Goal: Book appointment/travel/reservation

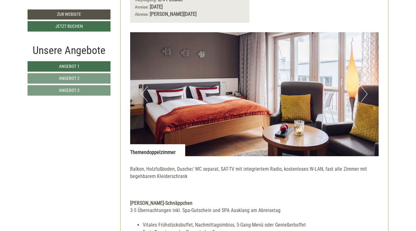
scroll to position [395, 0]
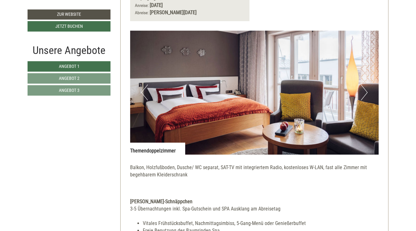
click at [363, 89] on button "Next" at bounding box center [364, 93] width 7 height 16
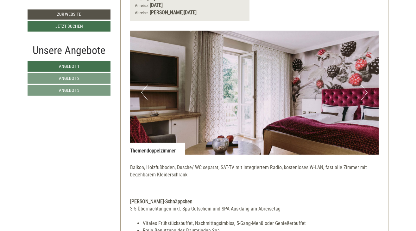
click at [364, 89] on button "Next" at bounding box center [364, 93] width 7 height 16
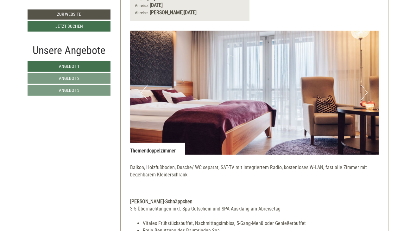
click at [365, 89] on button "Next" at bounding box center [364, 93] width 7 height 16
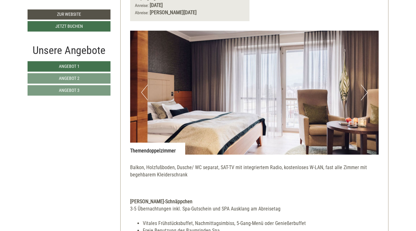
click at [365, 88] on button "Next" at bounding box center [364, 93] width 7 height 16
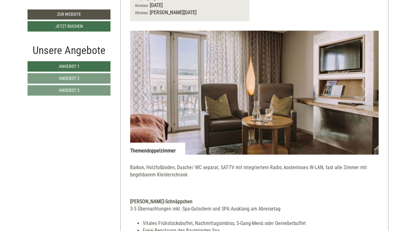
click at [365, 88] on button "Next" at bounding box center [364, 93] width 7 height 16
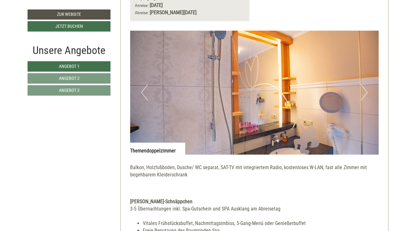
click at [365, 88] on button "Next" at bounding box center [364, 93] width 7 height 16
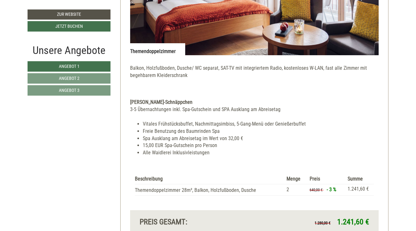
scroll to position [515, 0]
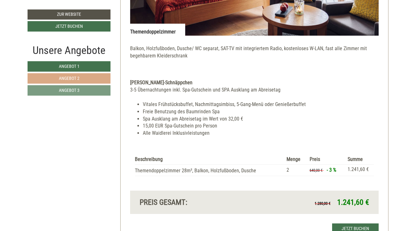
click at [73, 77] on span "Angebot 2" at bounding box center [69, 78] width 21 height 5
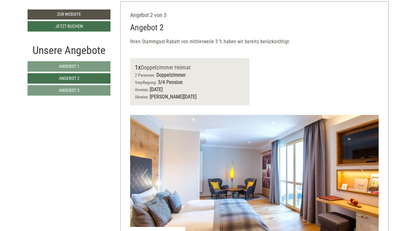
click at [351, 71] on div "1x Doppelzimmer Heimat 2 Personen: Doppelzimmer Verpflegung: 3/4 Pension Anreis…" at bounding box center [254, 81] width 258 height 47
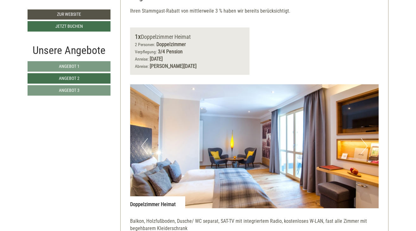
scroll to position [336, 0]
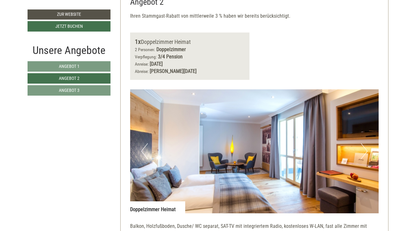
click at [366, 148] on button "Next" at bounding box center [364, 152] width 7 height 16
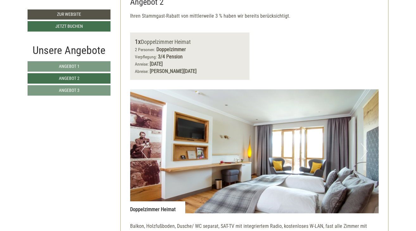
click at [364, 149] on button "Next" at bounding box center [364, 152] width 7 height 16
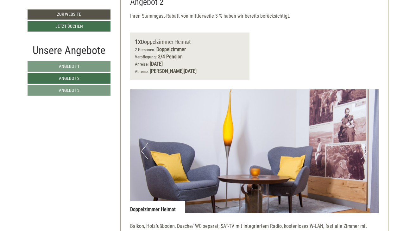
click at [364, 149] on button "Next" at bounding box center [364, 152] width 7 height 16
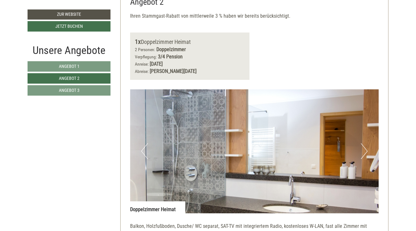
click at [364, 148] on button "Next" at bounding box center [364, 152] width 7 height 16
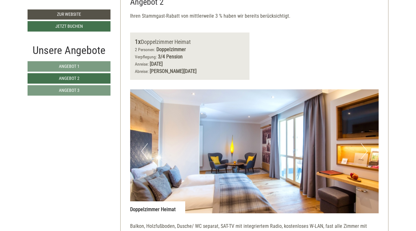
click at [364, 148] on button "Next" at bounding box center [364, 152] width 7 height 16
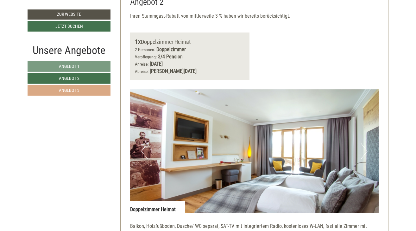
click at [67, 89] on span "Angebot 3" at bounding box center [69, 90] width 21 height 5
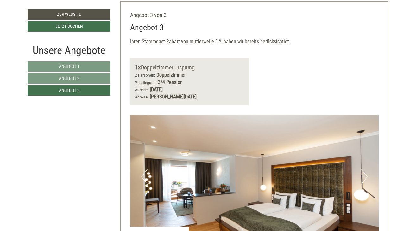
click at [305, 73] on div "1x Doppelzimmer Ursprung 2 Personen: Doppelzimmer Verpflegung: 3/4 Pension Anre…" at bounding box center [254, 81] width 258 height 47
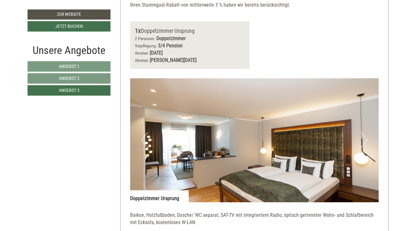
scroll to position [347, 0]
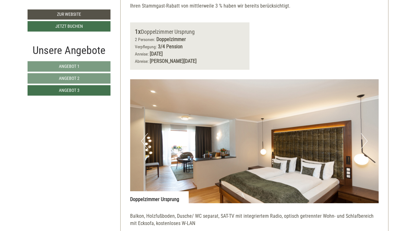
click at [366, 137] on button "Next" at bounding box center [364, 141] width 7 height 16
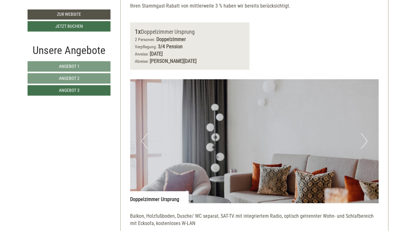
click at [366, 137] on button "Next" at bounding box center [364, 141] width 7 height 16
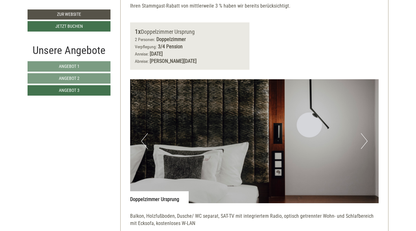
click at [366, 137] on button "Next" at bounding box center [364, 141] width 7 height 16
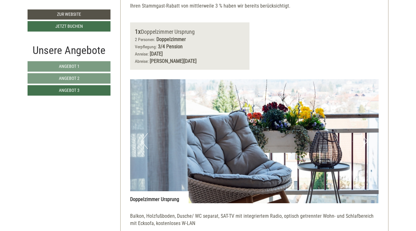
click at [370, 140] on img at bounding box center [254, 141] width 249 height 124
click at [364, 138] on button "Next" at bounding box center [364, 141] width 7 height 16
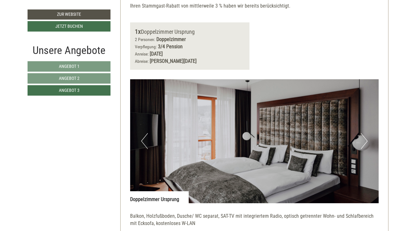
click at [364, 138] on button "Next" at bounding box center [364, 141] width 7 height 16
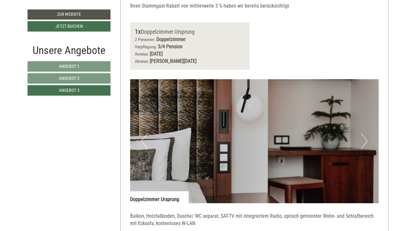
click at [364, 138] on button "Next" at bounding box center [364, 141] width 7 height 16
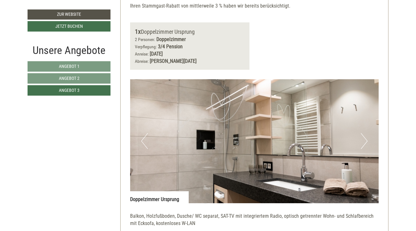
click at [364, 137] on button "Next" at bounding box center [364, 141] width 7 height 16
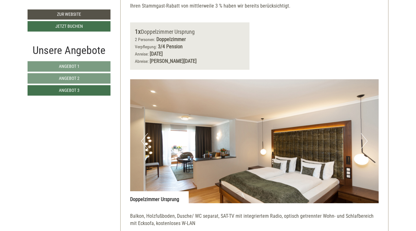
click at [364, 137] on button "Next" at bounding box center [364, 141] width 7 height 16
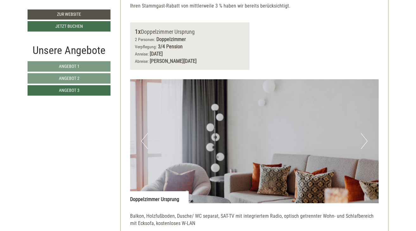
click at [364, 137] on button "Next" at bounding box center [364, 141] width 7 height 16
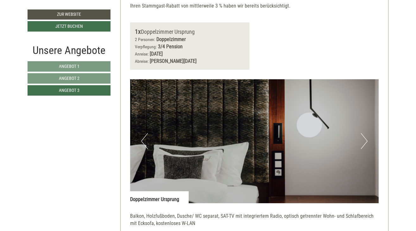
click at [364, 137] on button "Next" at bounding box center [364, 141] width 7 height 16
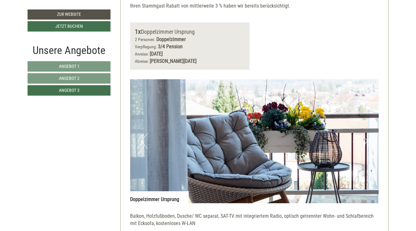
click at [364, 137] on button "Next" at bounding box center [364, 141] width 7 height 16
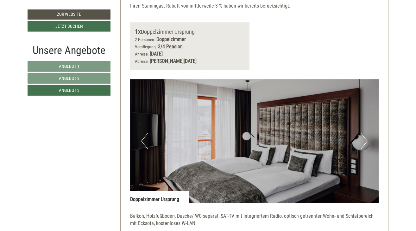
click at [361, 137] on button "Next" at bounding box center [364, 141] width 7 height 16
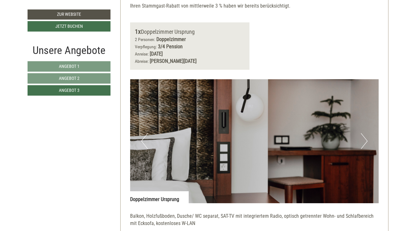
click at [361, 137] on button "Next" at bounding box center [364, 141] width 7 height 16
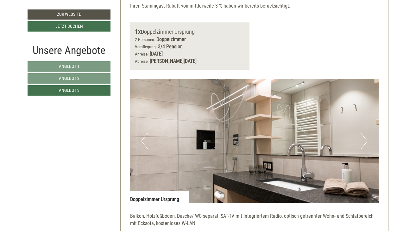
click at [361, 137] on button "Next" at bounding box center [364, 141] width 7 height 16
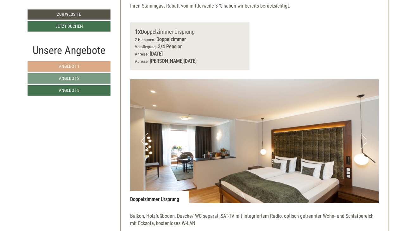
click at [71, 65] on span "Angebot 1" at bounding box center [69, 66] width 21 height 5
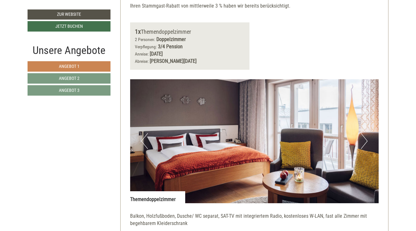
scroll to position [311, 0]
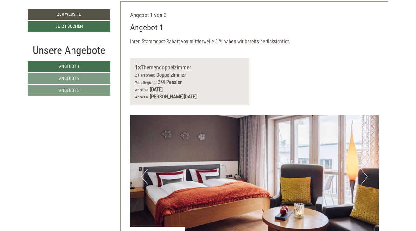
click at [365, 174] on button "Next" at bounding box center [364, 177] width 7 height 16
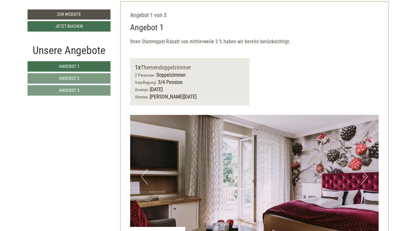
click at [365, 174] on button "Next" at bounding box center [364, 177] width 7 height 16
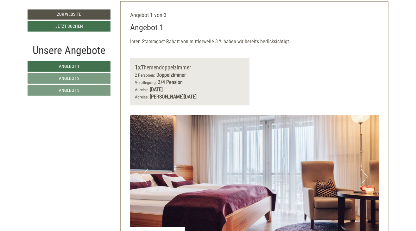
click at [365, 174] on button "Next" at bounding box center [364, 177] width 7 height 16
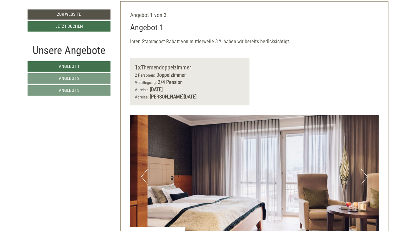
click at [365, 174] on button "Next" at bounding box center [364, 177] width 7 height 16
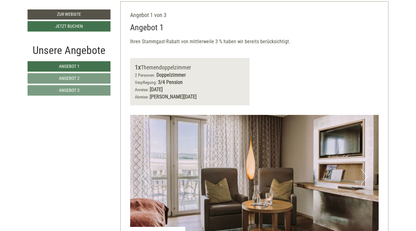
click at [365, 174] on button "Next" at bounding box center [364, 177] width 7 height 16
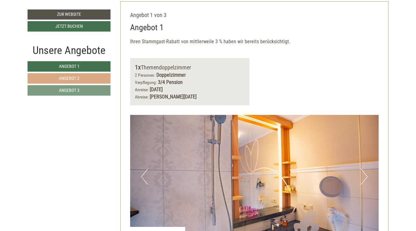
click at [51, 78] on link "Angebot 2" at bounding box center [69, 78] width 83 height 10
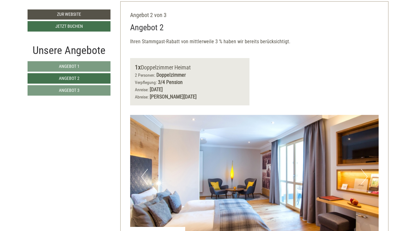
click at [365, 175] on button "Next" at bounding box center [364, 177] width 7 height 16
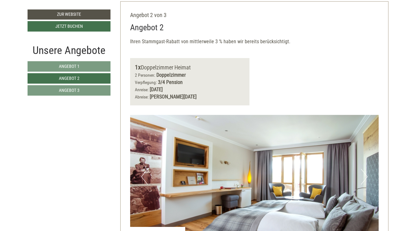
click at [361, 173] on button "Next" at bounding box center [364, 177] width 7 height 16
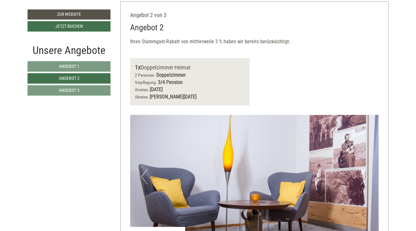
click at [361, 173] on button "Next" at bounding box center [364, 177] width 7 height 16
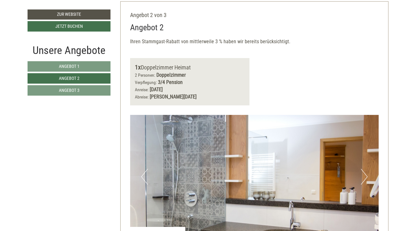
click at [361, 173] on button "Next" at bounding box center [364, 177] width 7 height 16
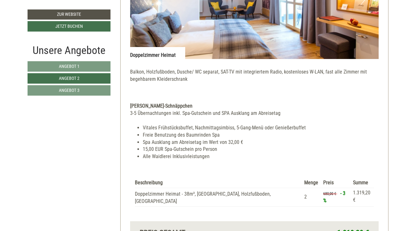
scroll to position [498, 0]
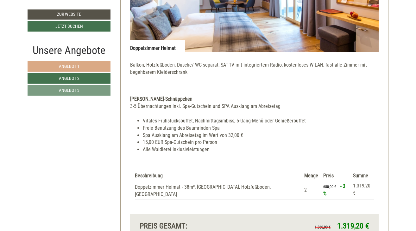
click at [66, 65] on span "Angebot 1" at bounding box center [69, 66] width 21 height 5
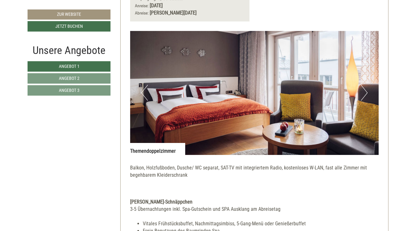
scroll to position [398, 0]
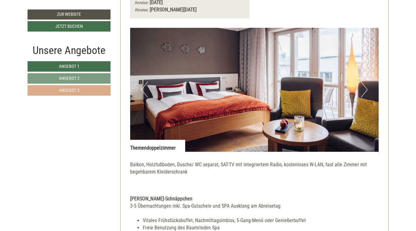
click at [70, 89] on span "Angebot 3" at bounding box center [69, 90] width 21 height 5
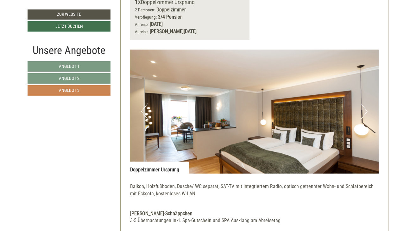
scroll to position [375, 0]
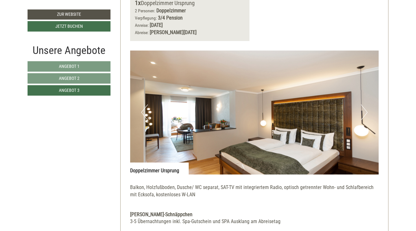
click at [363, 111] on button "Next" at bounding box center [364, 113] width 7 height 16
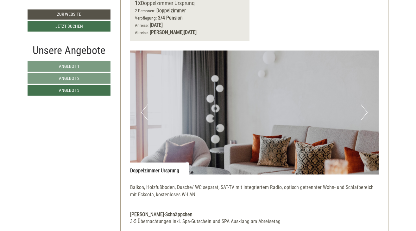
click at [365, 109] on button "Next" at bounding box center [364, 113] width 7 height 16
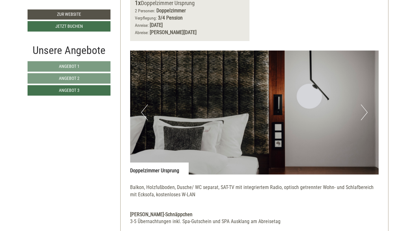
click at [365, 109] on button "Next" at bounding box center [364, 113] width 7 height 16
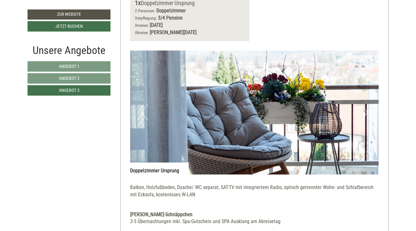
click at [365, 109] on button "Next" at bounding box center [364, 113] width 7 height 16
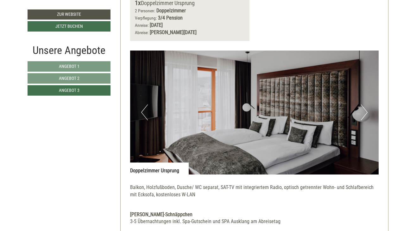
click at [365, 109] on button "Next" at bounding box center [364, 113] width 7 height 16
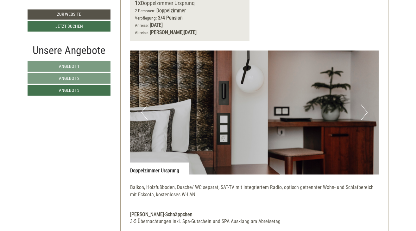
click at [365, 108] on button "Next" at bounding box center [364, 113] width 7 height 16
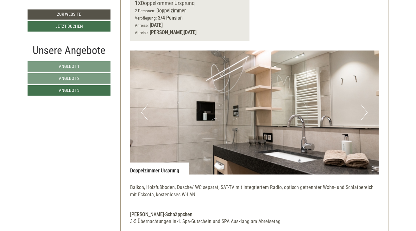
click at [365, 108] on button "Next" at bounding box center [364, 113] width 7 height 16
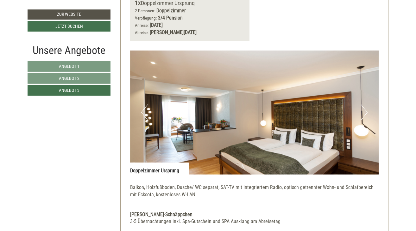
click at [365, 108] on button "Next" at bounding box center [364, 113] width 7 height 16
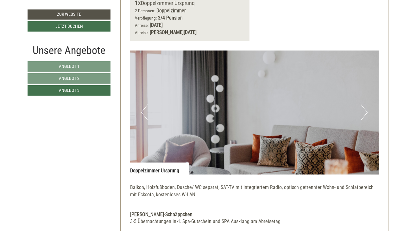
click at [365, 108] on button "Next" at bounding box center [364, 113] width 7 height 16
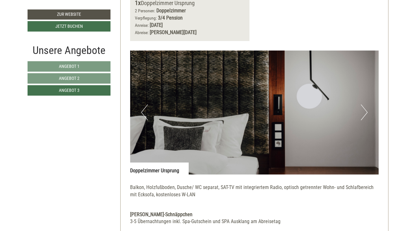
click at [365, 108] on button "Next" at bounding box center [364, 113] width 7 height 16
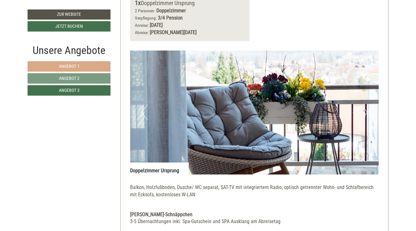
click at [65, 66] on span "Angebot 1" at bounding box center [69, 66] width 21 height 5
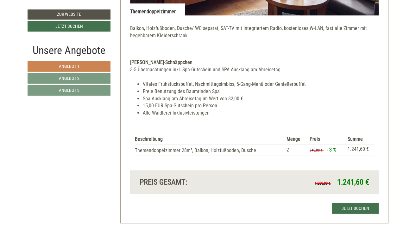
scroll to position [541, 0]
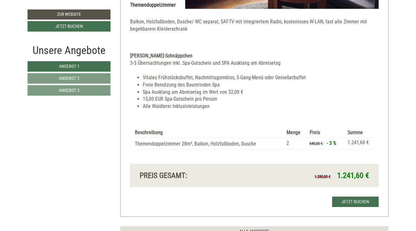
click at [267, 175] on div "1.280,00 € 1.241,60 €" at bounding box center [314, 175] width 120 height 11
click at [359, 197] on link "Jetzt buchen" at bounding box center [355, 202] width 46 height 10
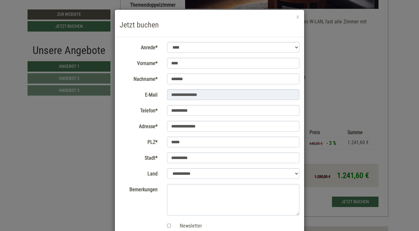
click at [407, 212] on div "**********" at bounding box center [209, 115] width 419 height 231
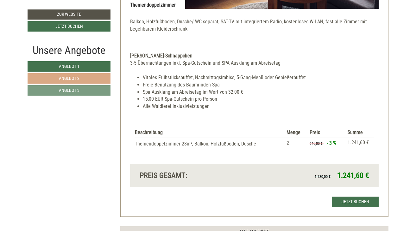
click at [79, 76] on span "Angebot 2" at bounding box center [69, 78] width 21 height 5
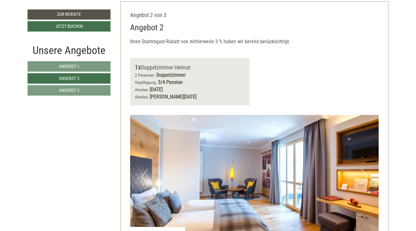
click at [367, 176] on button "Next" at bounding box center [364, 177] width 7 height 16
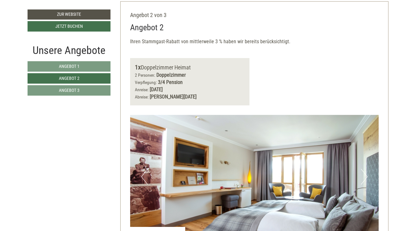
click at [364, 174] on button "Next" at bounding box center [364, 177] width 7 height 16
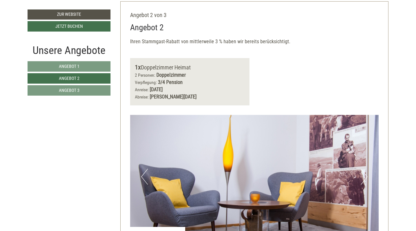
click at [364, 174] on button "Next" at bounding box center [364, 177] width 7 height 16
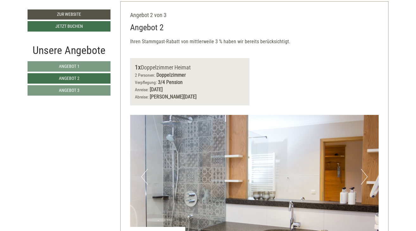
click at [363, 174] on button "Next" at bounding box center [364, 177] width 7 height 16
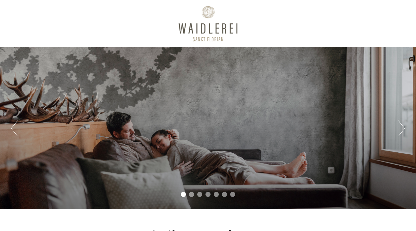
scroll to position [0, 0]
click at [332, 25] on div at bounding box center [208, 23] width 354 height 41
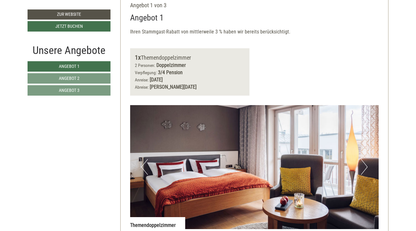
scroll to position [319, 0]
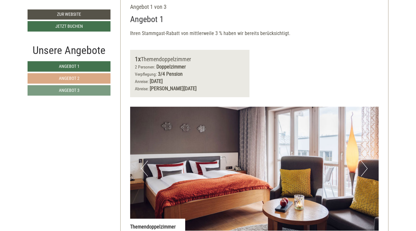
click at [76, 76] on span "Angebot 2" at bounding box center [69, 78] width 21 height 5
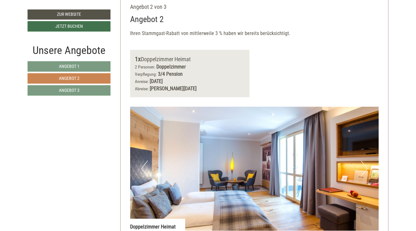
scroll to position [311, 0]
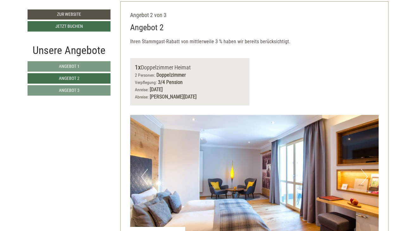
click at [366, 173] on button "Next" at bounding box center [364, 177] width 7 height 16
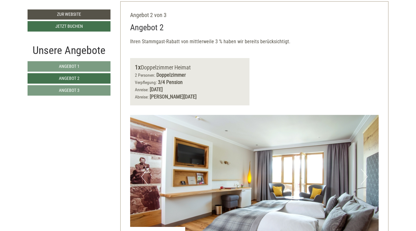
click at [366, 171] on button "Next" at bounding box center [364, 177] width 7 height 16
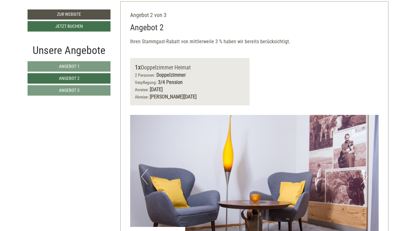
click at [366, 174] on button "Next" at bounding box center [364, 177] width 7 height 16
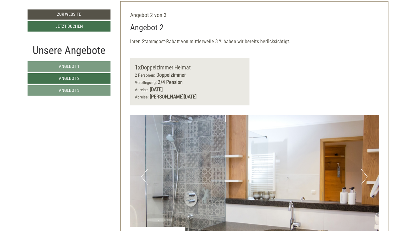
click at [366, 174] on button "Next" at bounding box center [364, 177] width 7 height 16
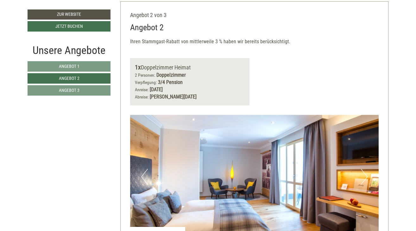
click at [367, 174] on img at bounding box center [254, 177] width 249 height 124
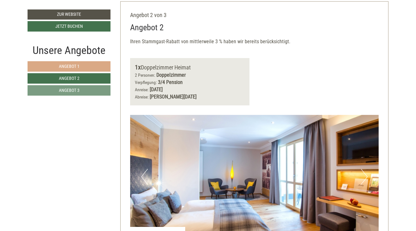
click at [73, 65] on span "Angebot 1" at bounding box center [69, 66] width 21 height 5
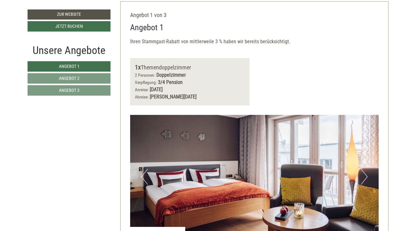
click at [364, 175] on button "Next" at bounding box center [364, 177] width 7 height 16
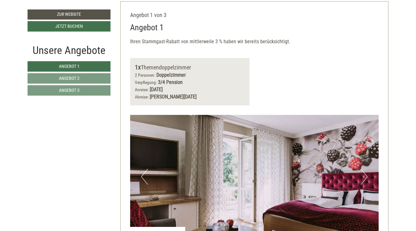
click at [364, 175] on button "Next" at bounding box center [364, 177] width 7 height 16
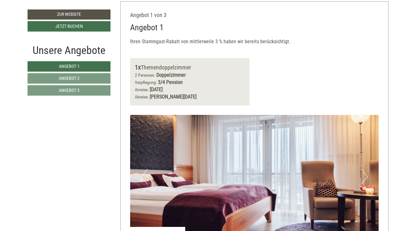
click at [364, 175] on button "Next" at bounding box center [364, 177] width 7 height 16
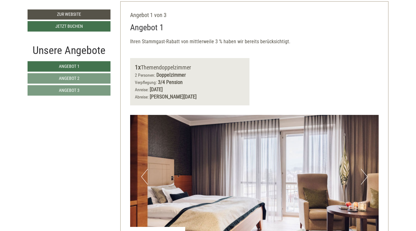
click at [364, 175] on button "Next" at bounding box center [364, 177] width 7 height 16
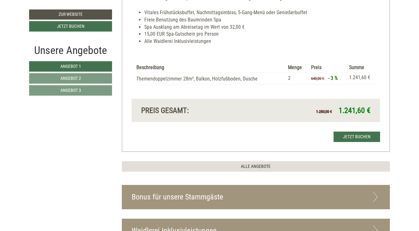
scroll to position [622, 0]
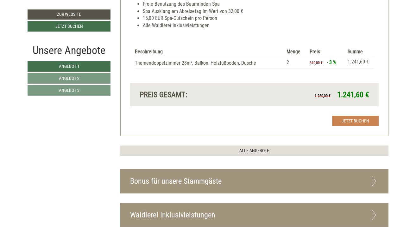
click at [348, 116] on link "Jetzt buchen" at bounding box center [355, 121] width 46 height 10
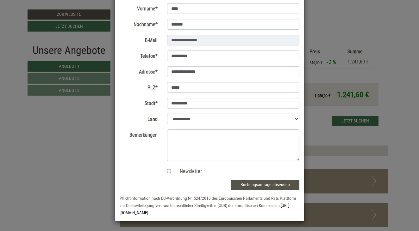
scroll to position [53, 0]
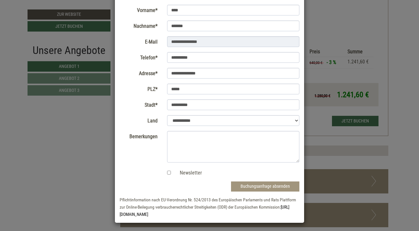
click at [262, 186] on button "Buchungsanfrage absenden" at bounding box center [265, 187] width 68 height 10
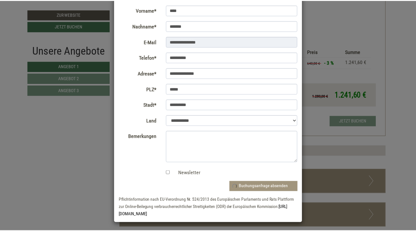
scroll to position [0, 0]
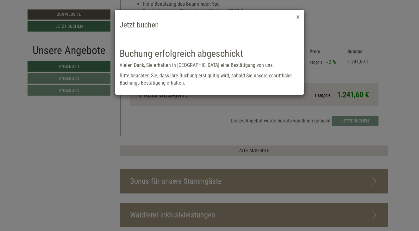
click at [298, 17] on button "×" at bounding box center [297, 17] width 3 height 7
